Goal: Information Seeking & Learning: Learn about a topic

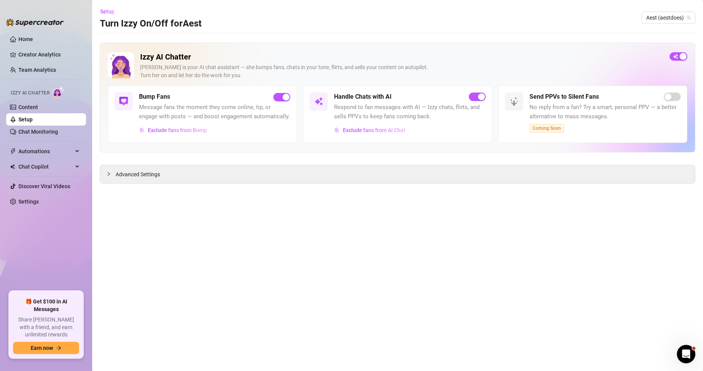
drag, startPoint x: 19, startPoint y: 73, endPoint x: 58, endPoint y: 118, distance: 59.1
click at [19, 73] on link "Team Analytics" at bounding box center [37, 70] width 38 height 6
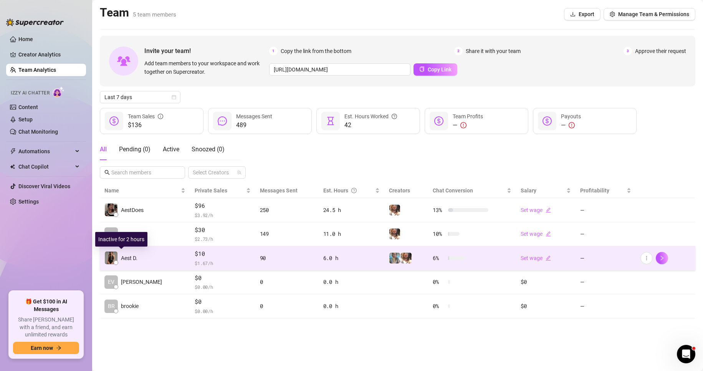
click at [111, 262] on img at bounding box center [111, 258] width 13 height 13
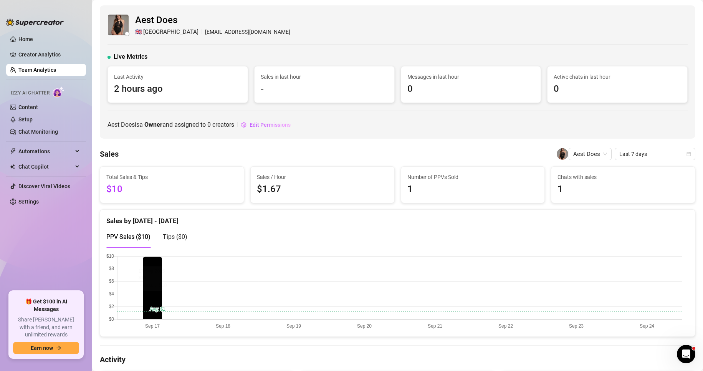
click at [106, 246] on div "Sales by [DATE] - [DATE] PPV Sales ( $10 ) Tips ( $0 )" at bounding box center [397, 229] width 595 height 38
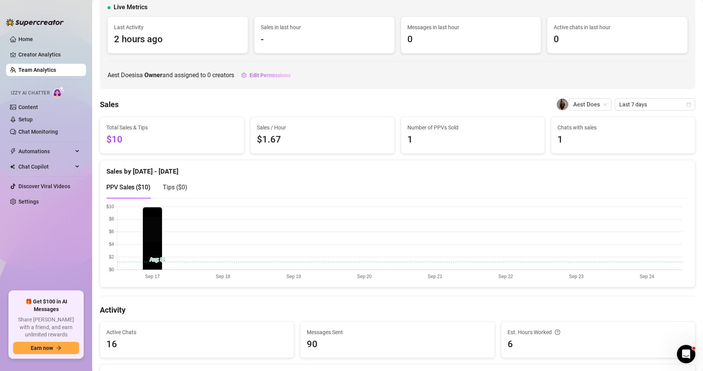
scroll to position [115, 0]
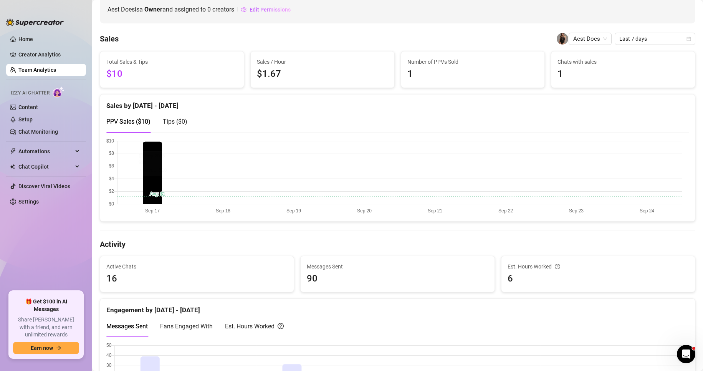
click at [156, 185] on canvas at bounding box center [394, 176] width 576 height 77
click at [156, 186] on canvas at bounding box center [394, 176] width 576 height 77
drag, startPoint x: 156, startPoint y: 186, endPoint x: 163, endPoint y: 251, distance: 66.0
click at [156, 194] on canvas at bounding box center [394, 176] width 576 height 77
click at [164, 270] on span "Active Chats" at bounding box center [196, 266] width 181 height 8
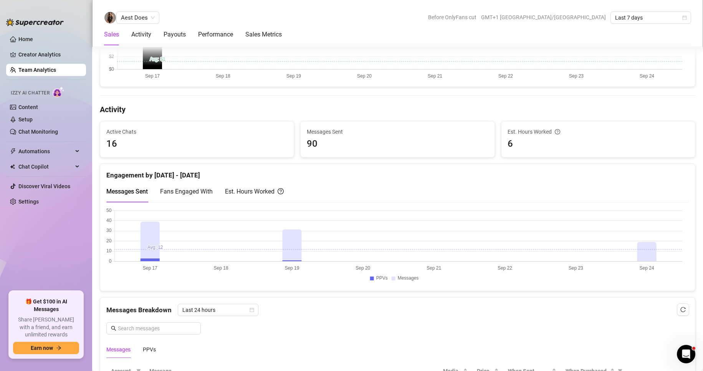
scroll to position [269, 0]
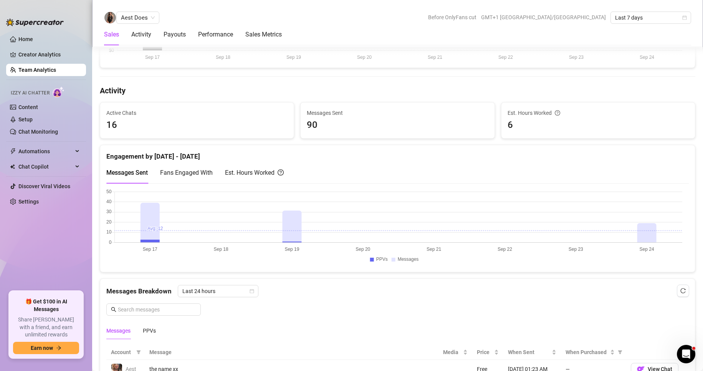
click at [237, 172] on div "Est. Hours Worked" at bounding box center [254, 173] width 59 height 10
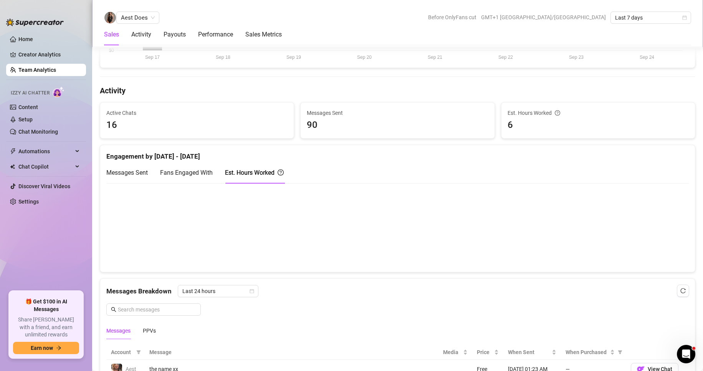
click at [654, 240] on canvas at bounding box center [394, 227] width 576 height 77
click at [520, 293] on div "Messages Breakdown Last 24 hours" at bounding box center [397, 291] width 583 height 12
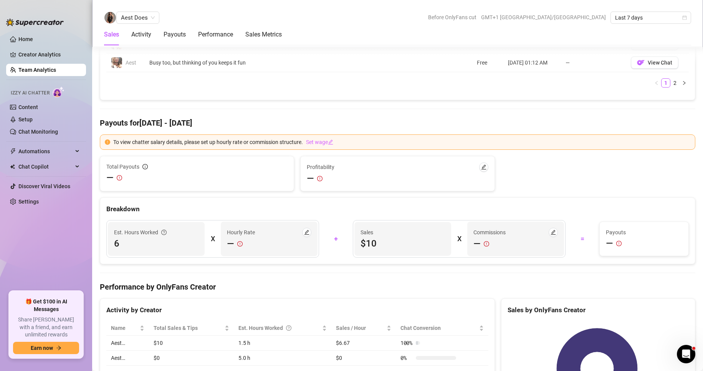
scroll to position [807, 0]
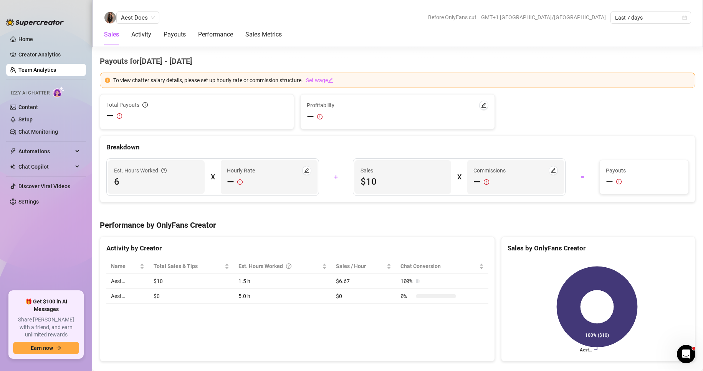
click at [139, 335] on div "Activity by Creator Name Total Sales & Tips Est. Hours Worked Sales / Hour Chat…" at bounding box center [297, 299] width 395 height 125
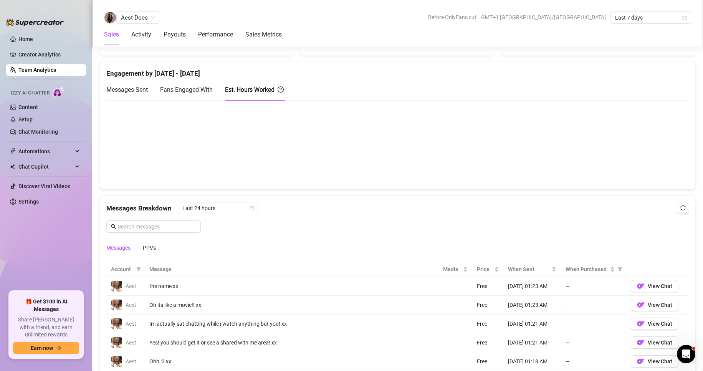
scroll to position [351, 0]
click at [133, 43] on div "Activity" at bounding box center [141, 35] width 20 height 22
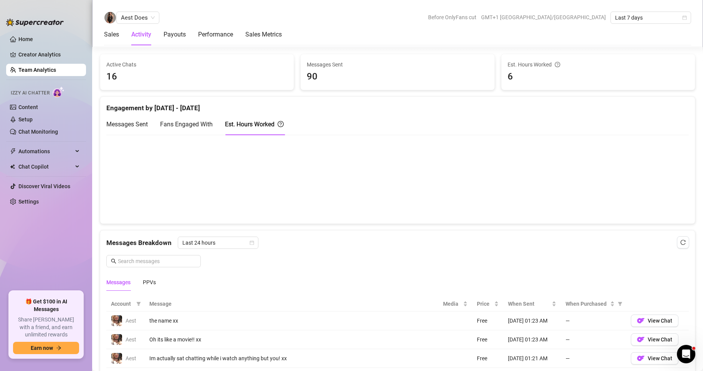
scroll to position [304, 0]
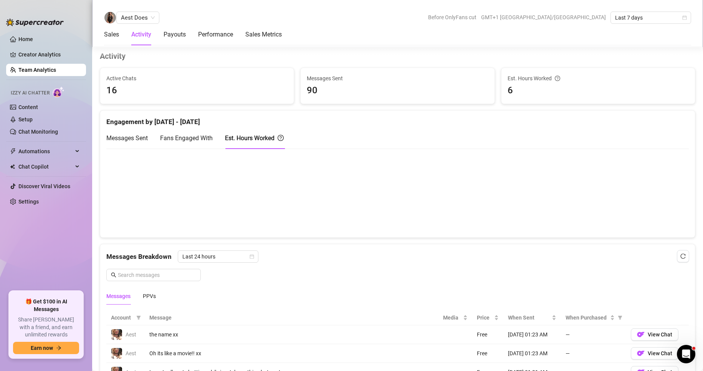
click at [197, 142] on div "Fans Engaged With" at bounding box center [186, 138] width 53 height 10
click at [128, 147] on div "Messages Sent" at bounding box center [126, 138] width 41 height 22
drag, startPoint x: 210, startPoint y: 120, endPoint x: 214, endPoint y: 132, distance: 12.6
click at [211, 124] on div "Engagement by [DATE] - [DATE]" at bounding box center [397, 119] width 583 height 17
drag, startPoint x: 214, startPoint y: 135, endPoint x: 210, endPoint y: 137, distance: 4.6
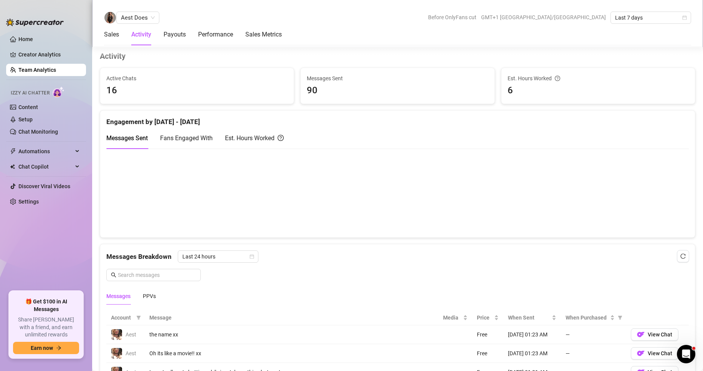
click at [214, 136] on div "Messages Sent Fans Engaged With Est. Hours Worked" at bounding box center [194, 138] width 177 height 22
drag, startPoint x: 187, startPoint y: 137, endPoint x: 239, endPoint y: 141, distance: 52.0
click at [188, 141] on span "Fans Engaged With" at bounding box center [186, 137] width 53 height 7
click at [267, 133] on div "Est. Hours Worked" at bounding box center [254, 138] width 59 height 22
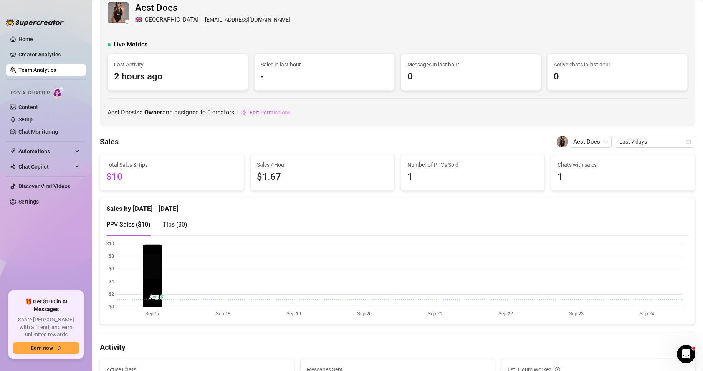
scroll to position [0, 0]
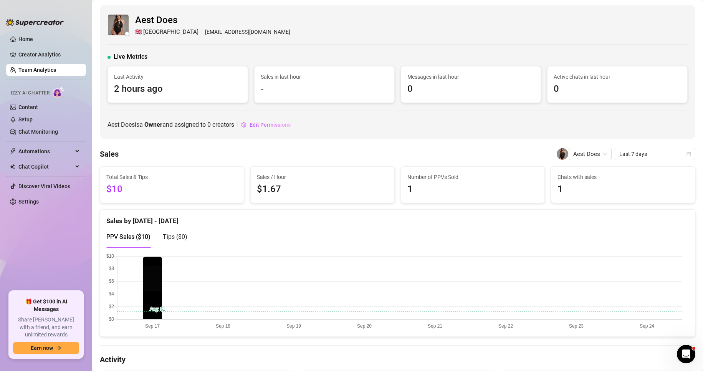
click at [53, 62] on ul "Home Creator Analytics Team Analytics Izzy AI Chatter Content Setup Chat Monito…" at bounding box center [46, 159] width 80 height 258
click at [52, 58] on link "Creator Analytics" at bounding box center [48, 54] width 61 height 12
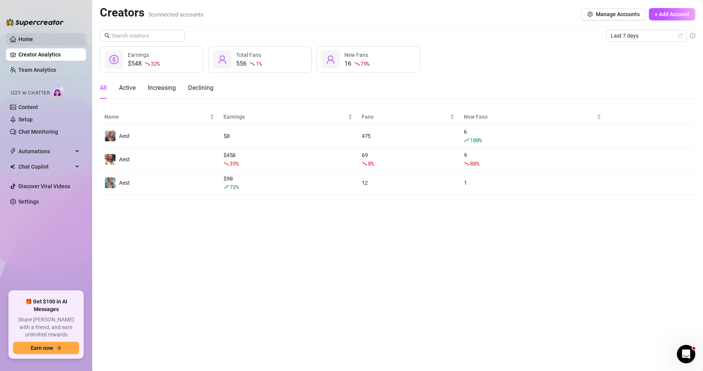
click at [33, 42] on link "Home" at bounding box center [25, 39] width 15 height 6
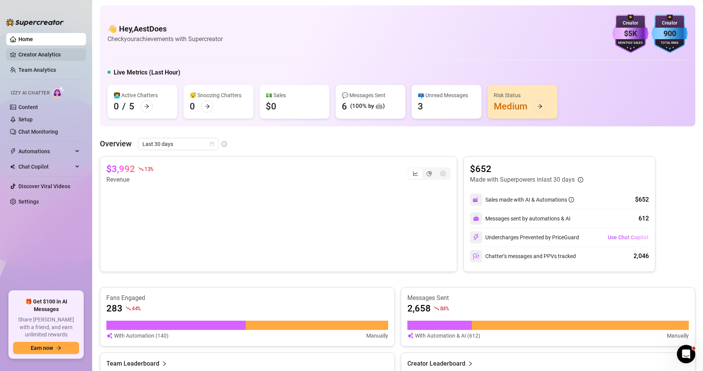
click at [48, 56] on link "Creator Analytics" at bounding box center [48, 54] width 61 height 12
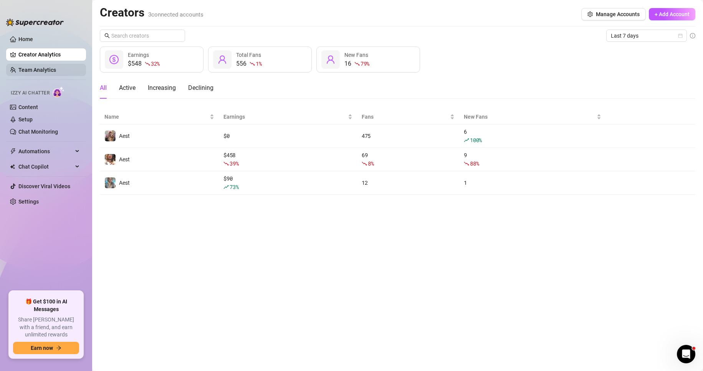
click at [56, 67] on link "Team Analytics" at bounding box center [37, 70] width 38 height 6
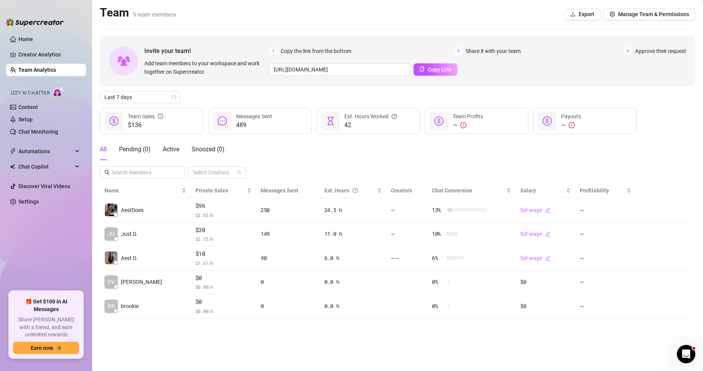
click at [56, 69] on link "Team Analytics" at bounding box center [37, 70] width 38 height 6
